Goal: Transaction & Acquisition: Purchase product/service

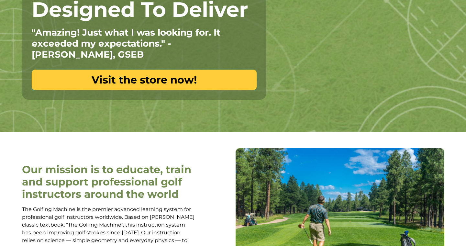
scroll to position [111, 0]
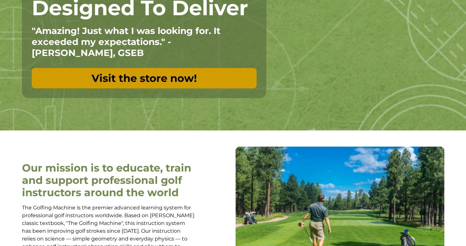
click at [171, 78] on link "Visit the store now!" at bounding box center [144, 78] width 225 height 20
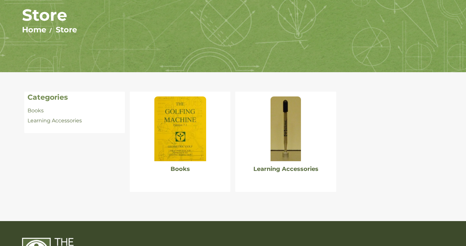
scroll to position [103, 0]
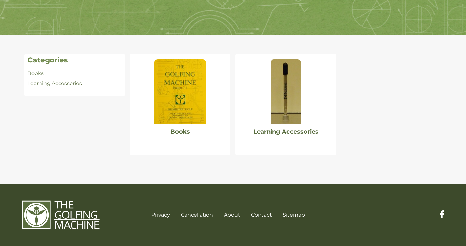
click at [183, 82] on img at bounding box center [180, 91] width 52 height 65
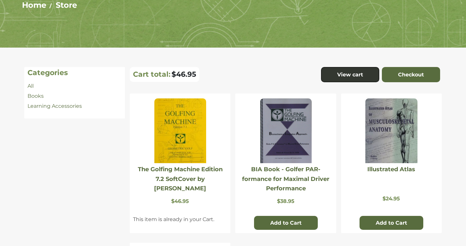
scroll to position [97, 0]
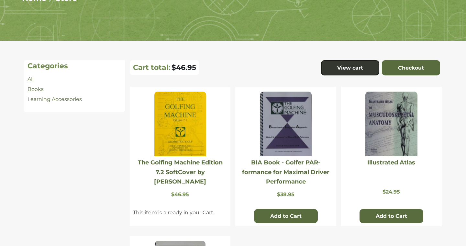
click at [176, 120] on img at bounding box center [180, 124] width 52 height 65
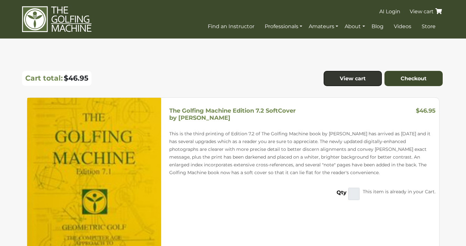
click at [403, 74] on link "Checkout" at bounding box center [413, 79] width 58 height 16
